Goal: Information Seeking & Learning: Learn about a topic

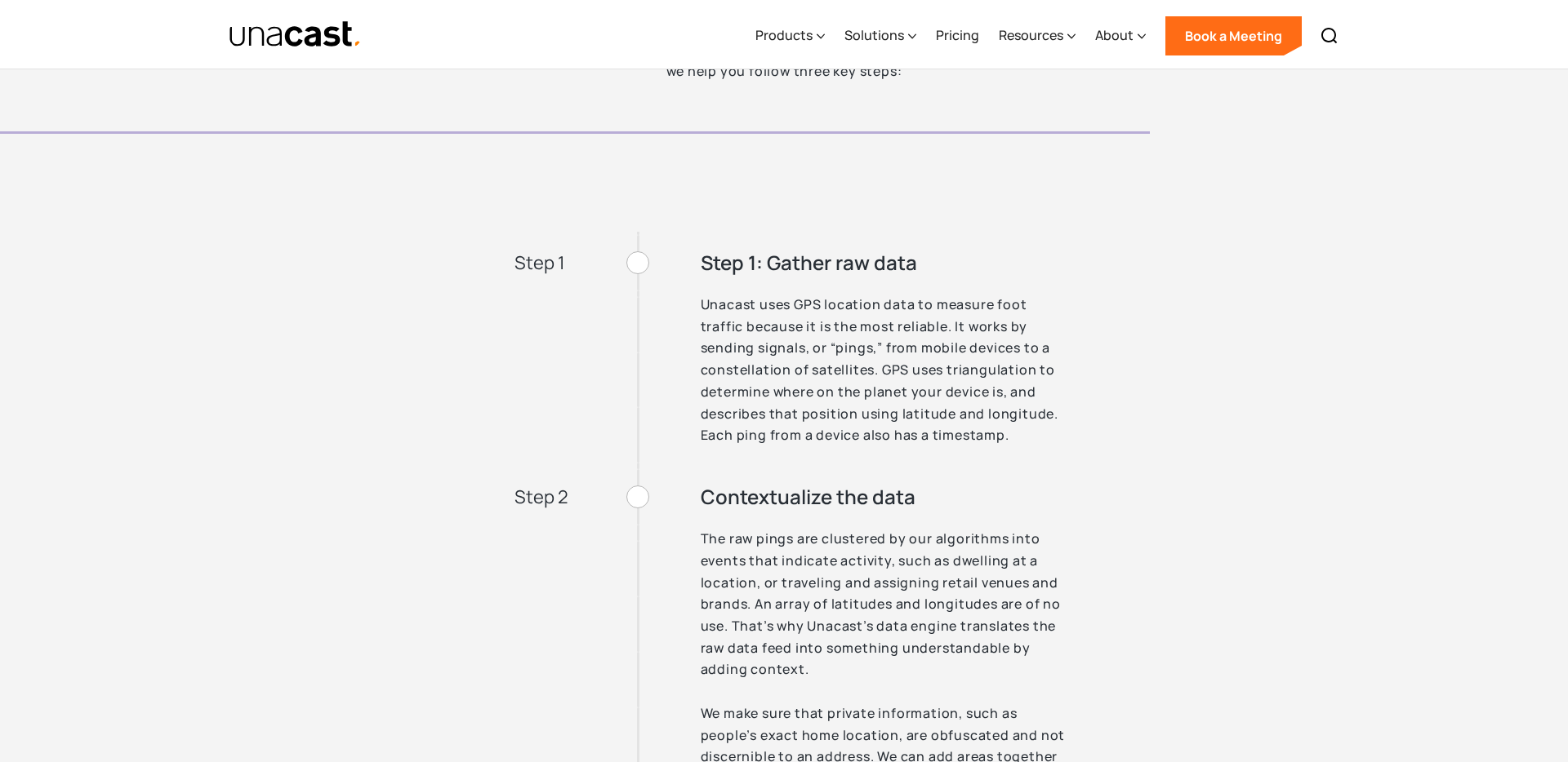
scroll to position [4149, 0]
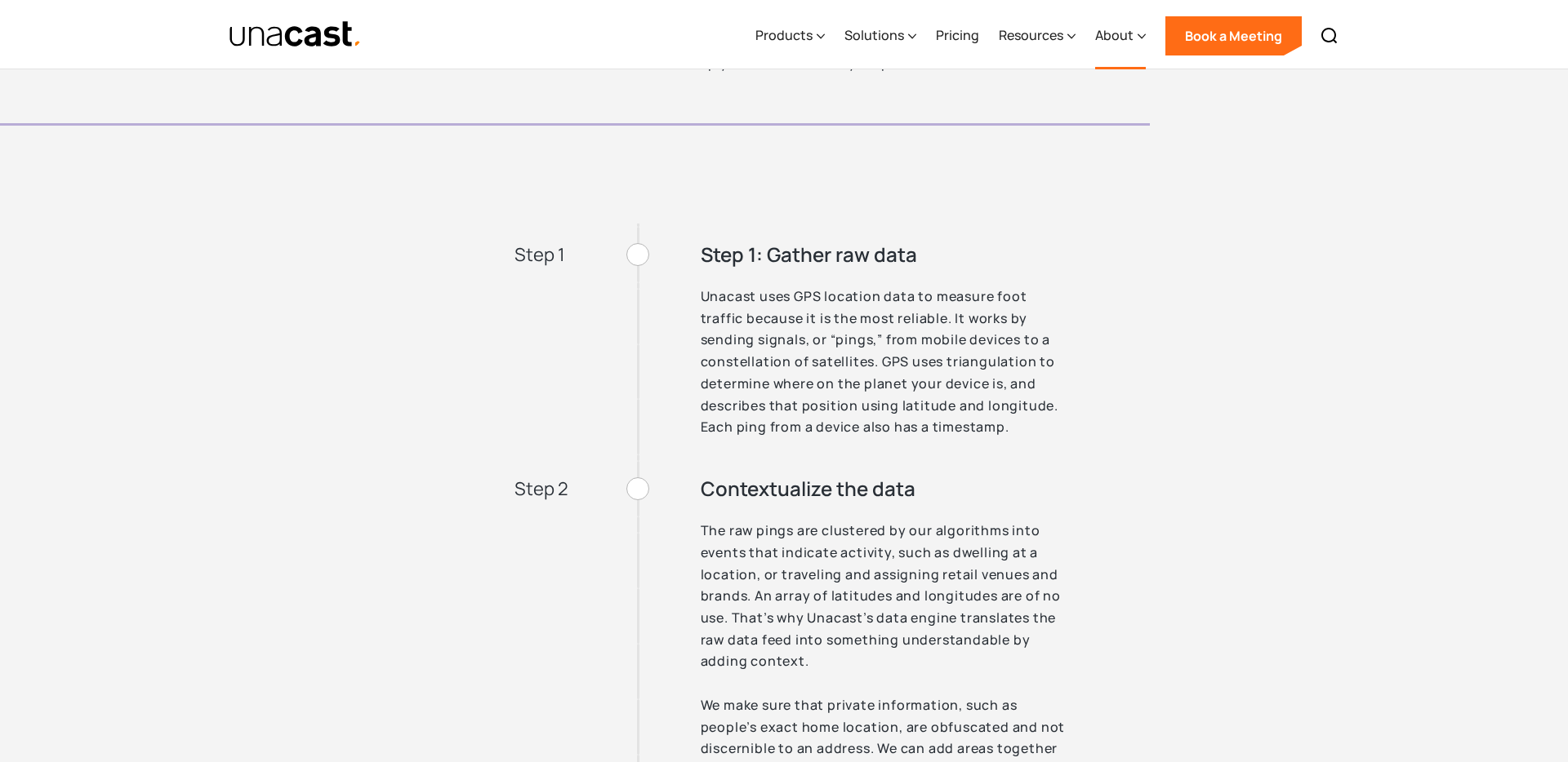
click at [1125, 38] on div "About" at bounding box center [1114, 36] width 39 height 20
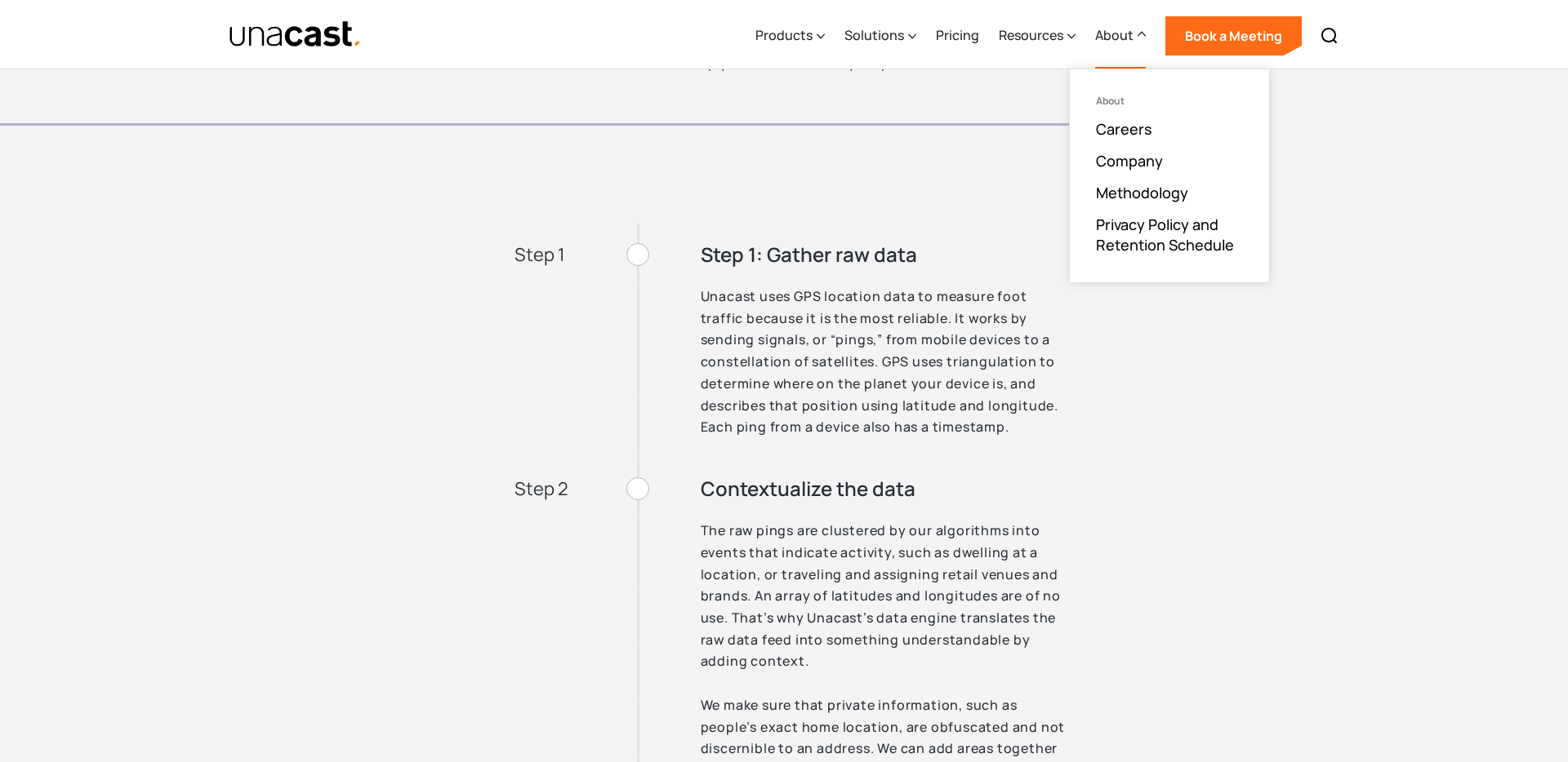
click at [1328, 453] on div "The Site Selection Process Our datasets can help you understand foot traffic to…" at bounding box center [784, 554] width 1568 height 1376
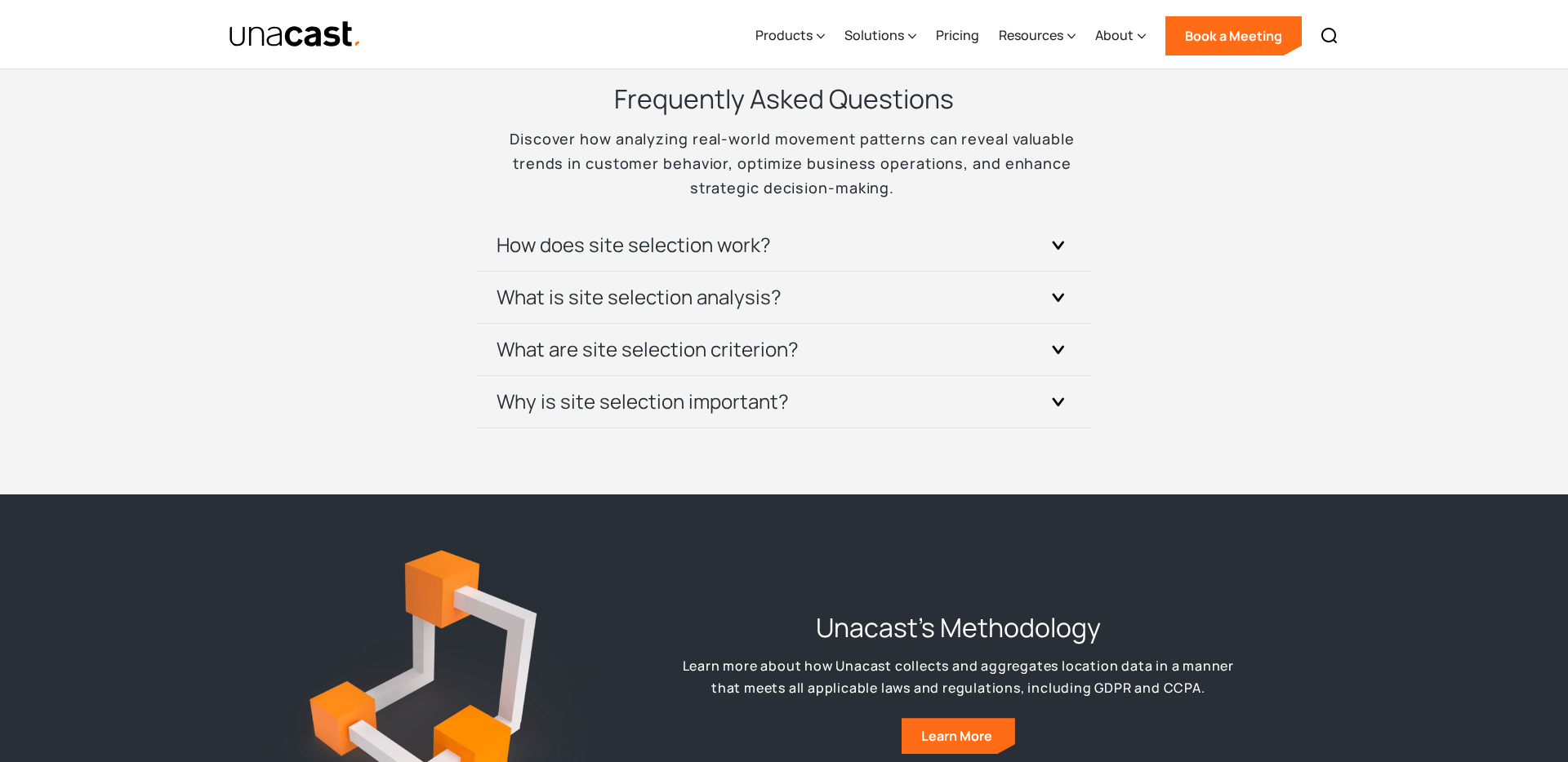
scroll to position [6949, 0]
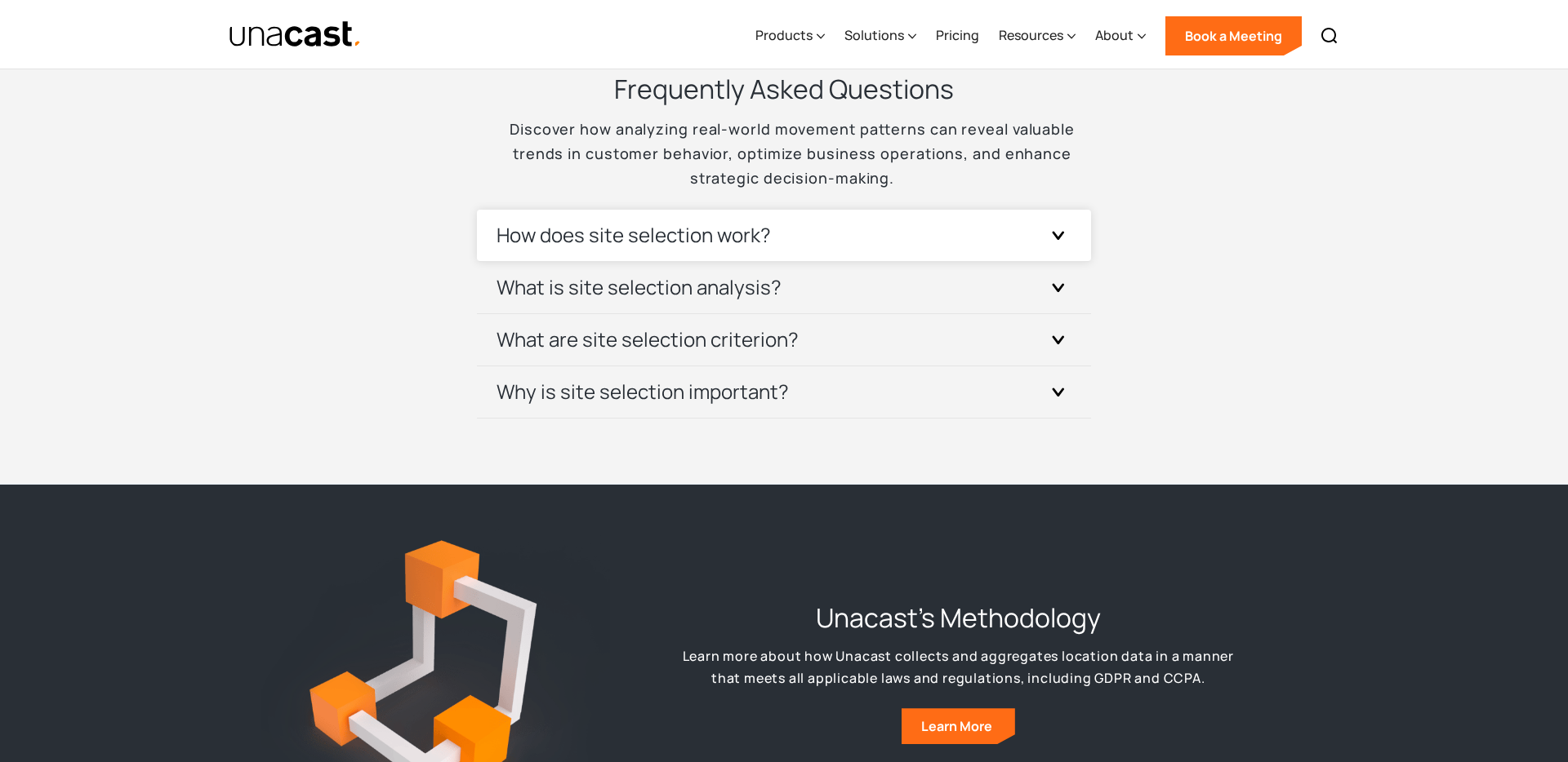
click at [830, 234] on div "How does site selection work?" at bounding box center [784, 236] width 575 height 51
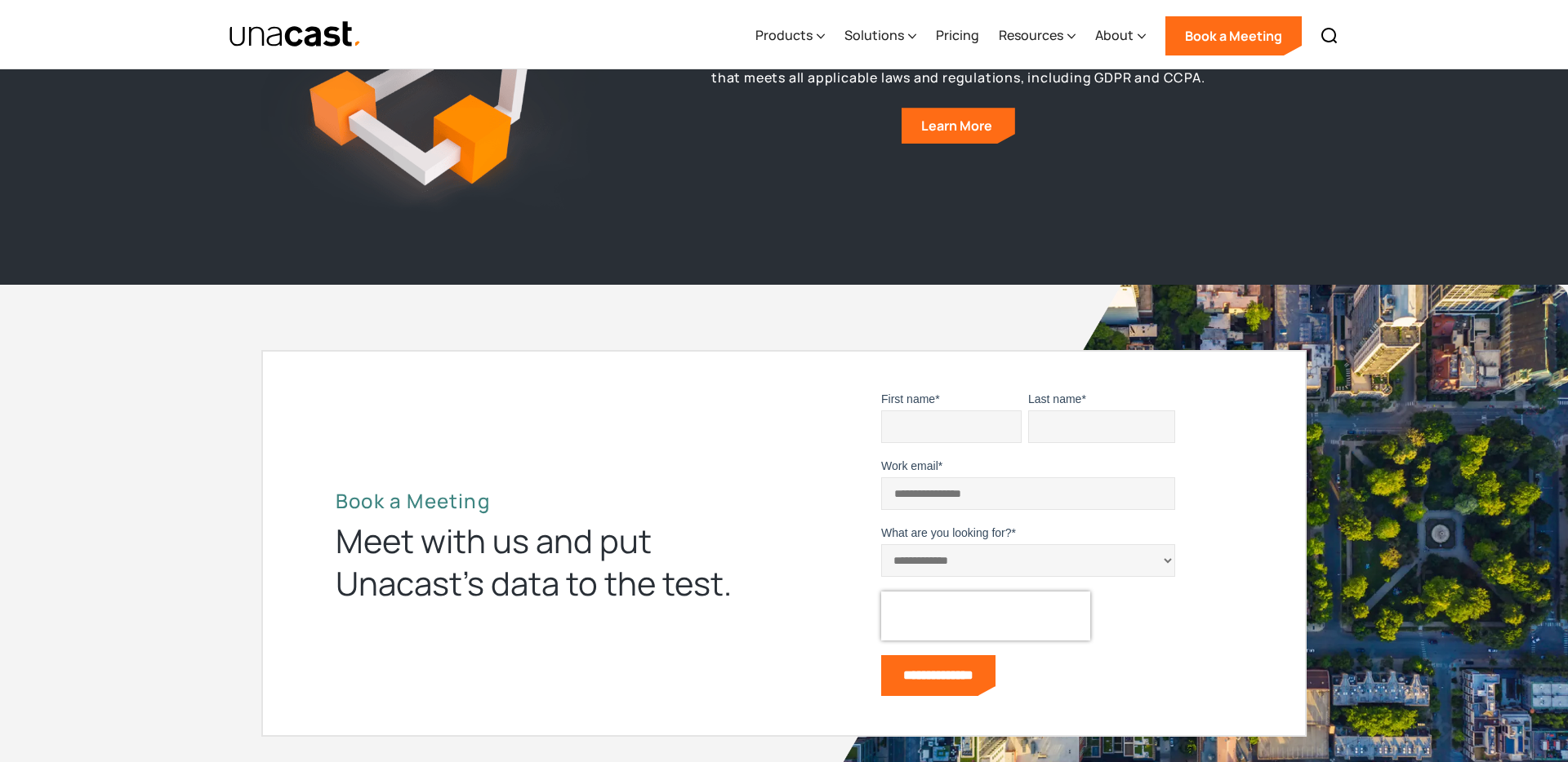
scroll to position [7678, 0]
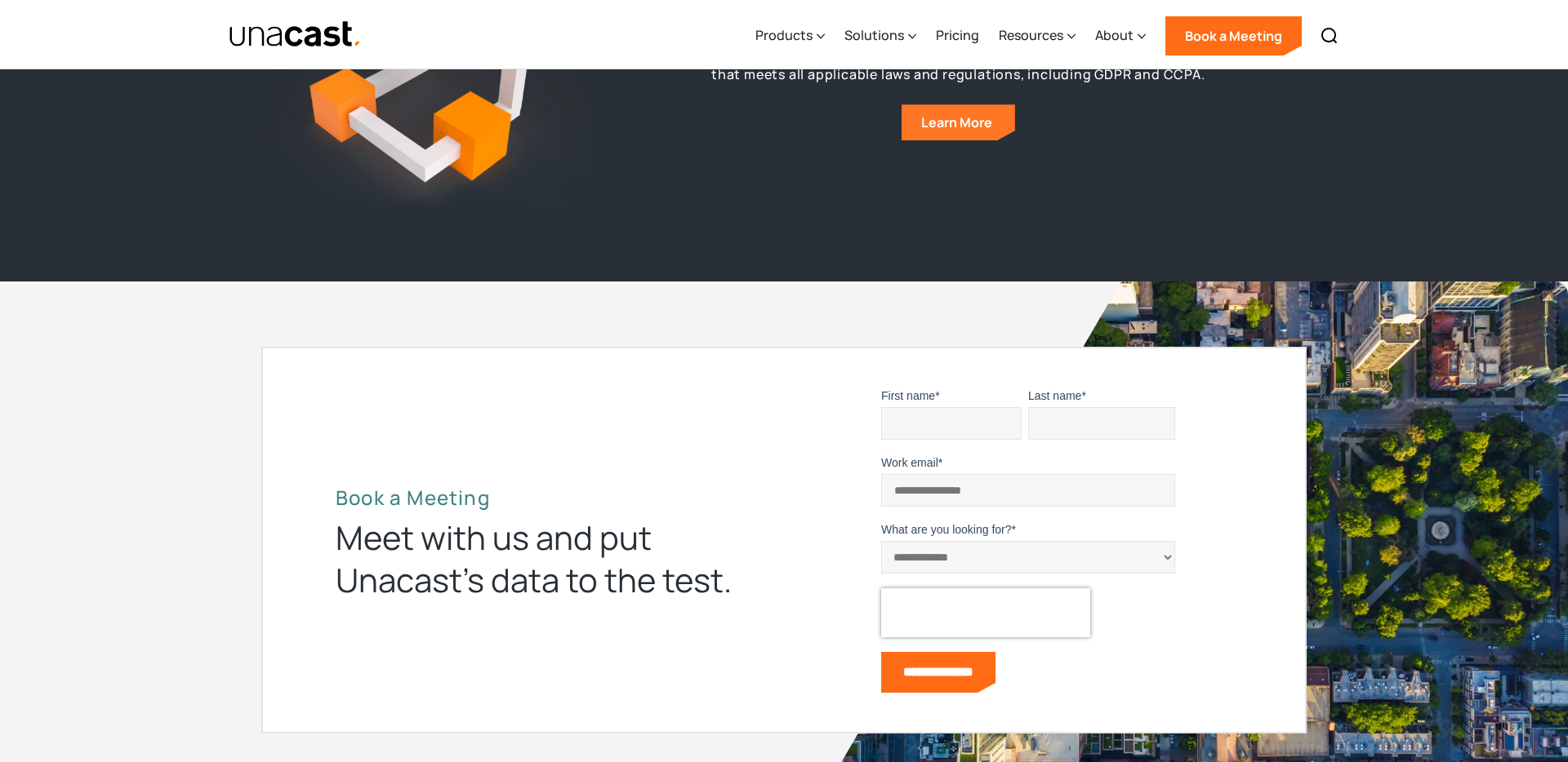
click at [962, 107] on link "Learn More" at bounding box center [958, 122] width 114 height 36
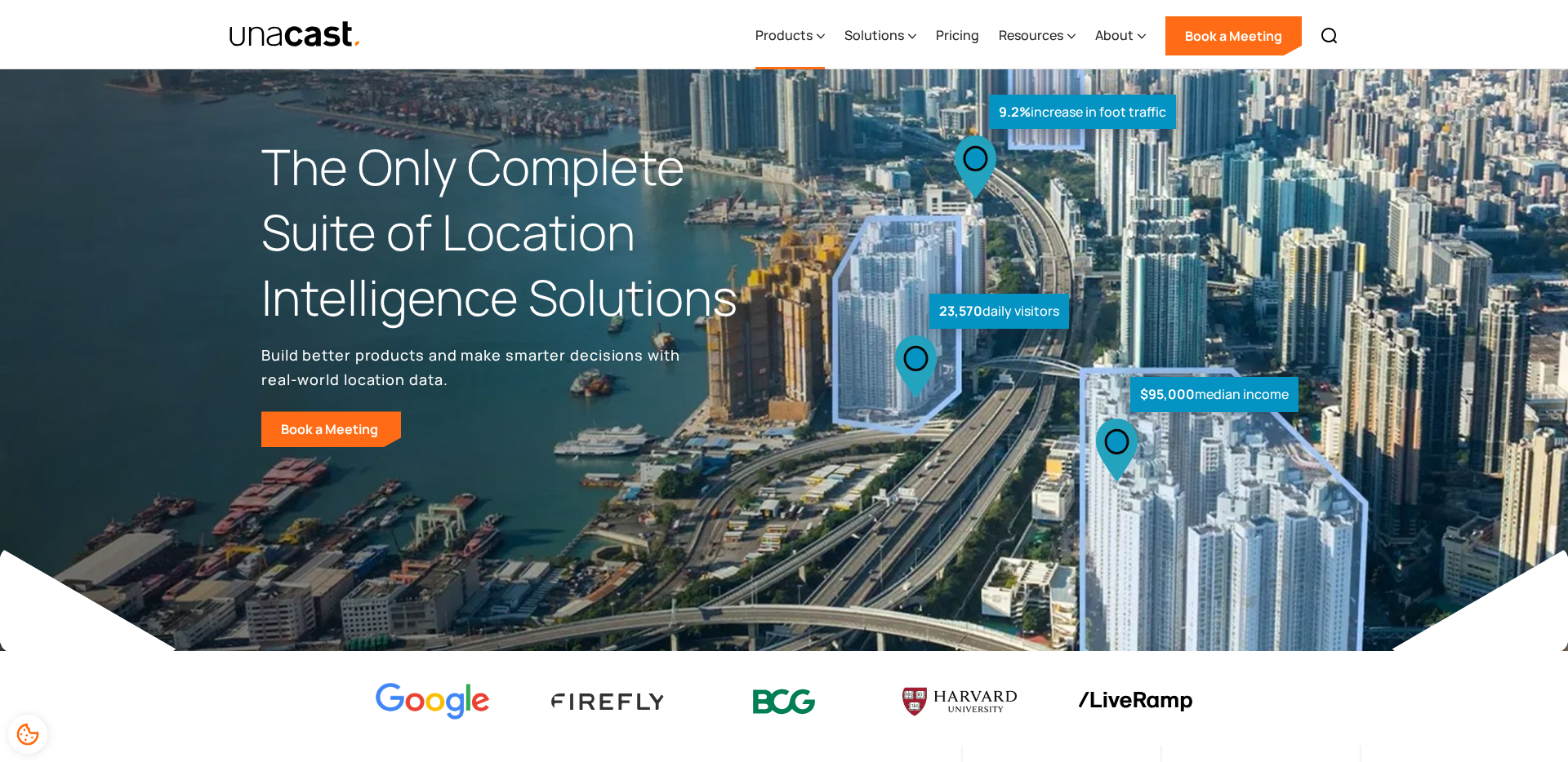
click at [800, 38] on div "Products" at bounding box center [784, 36] width 57 height 20
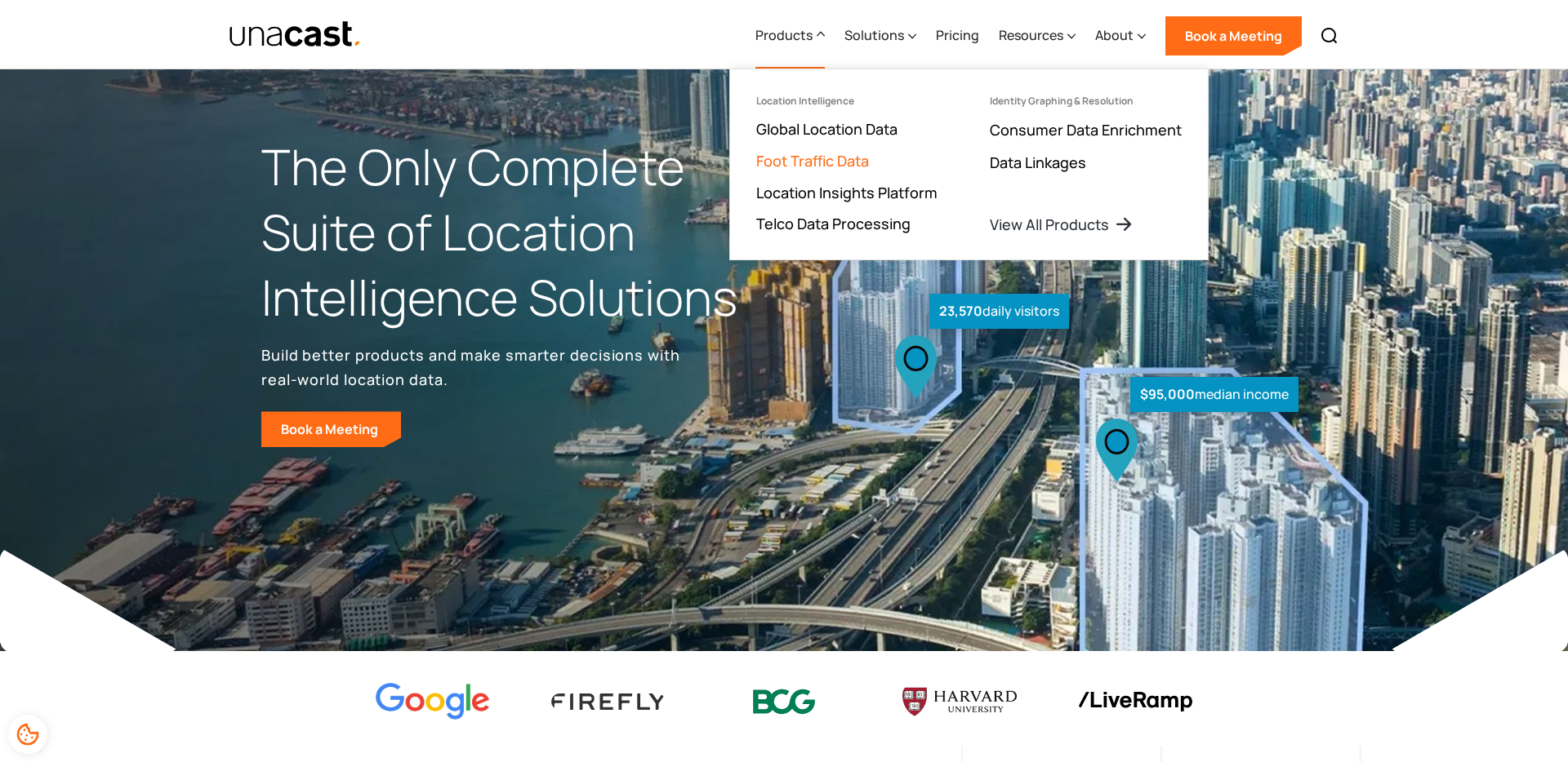
click at [829, 158] on link "Foot Traffic Data" at bounding box center [813, 161] width 113 height 20
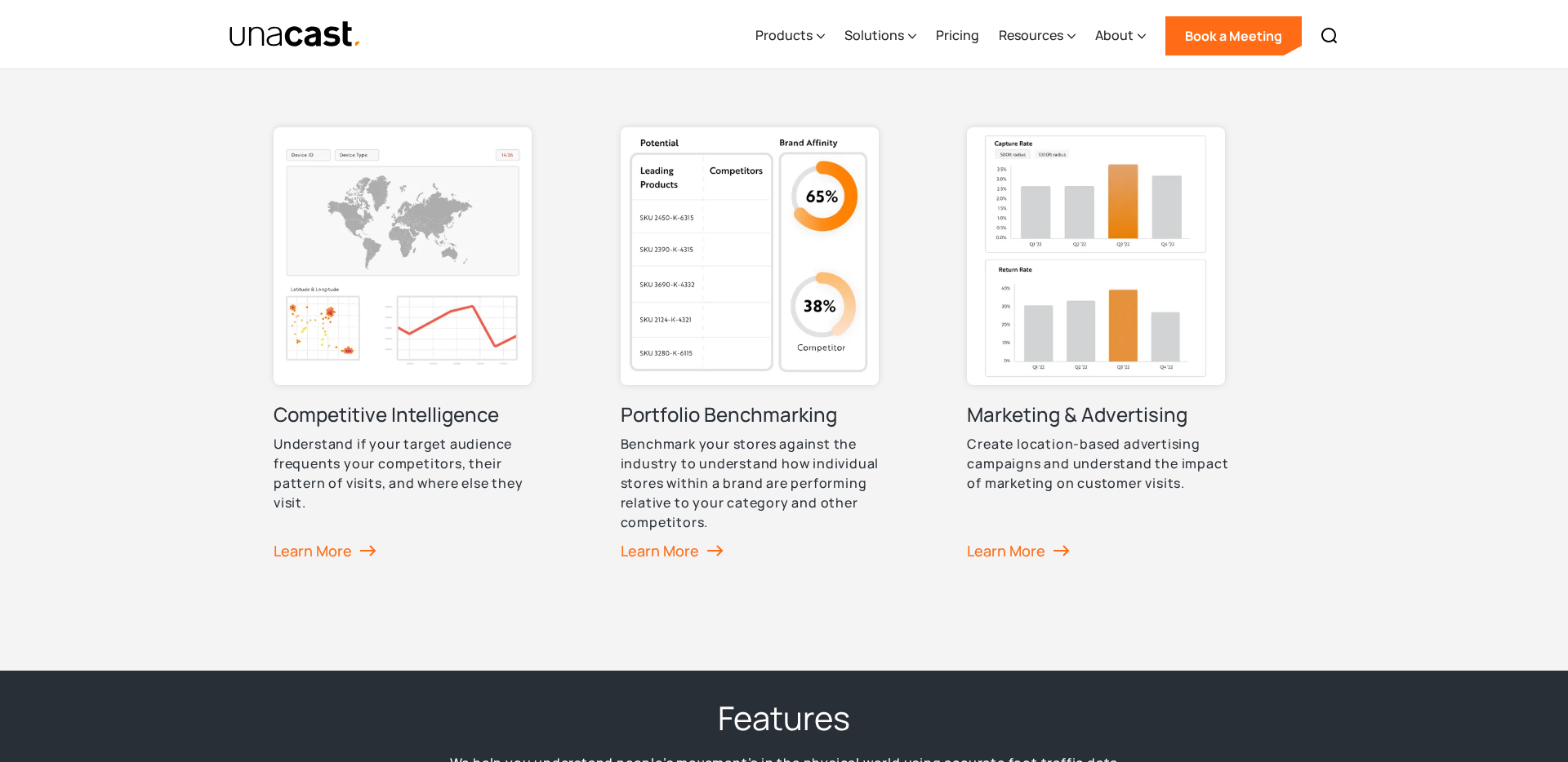
scroll to position [1248, 0]
